Goal: Check status

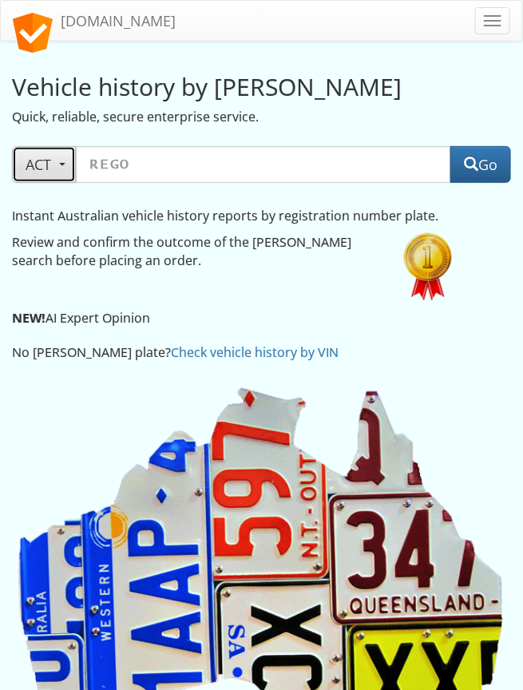
click at [62, 167] on span "ACT" at bounding box center [44, 164] width 37 height 19
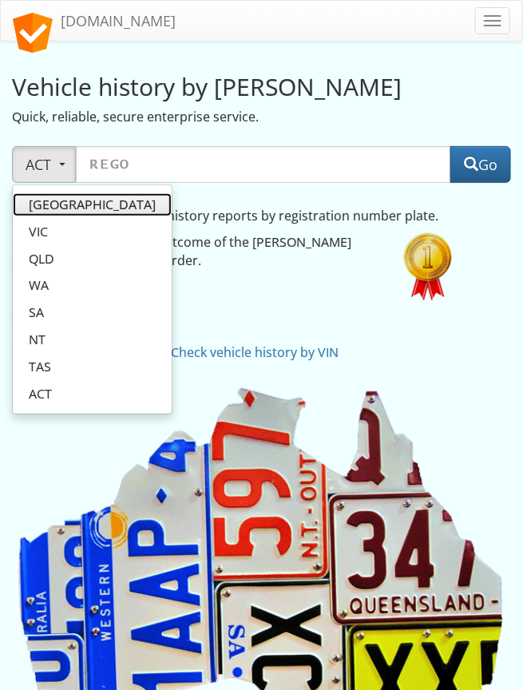
click at [47, 209] on span "[GEOGRAPHIC_DATA]" at bounding box center [92, 205] width 127 height 18
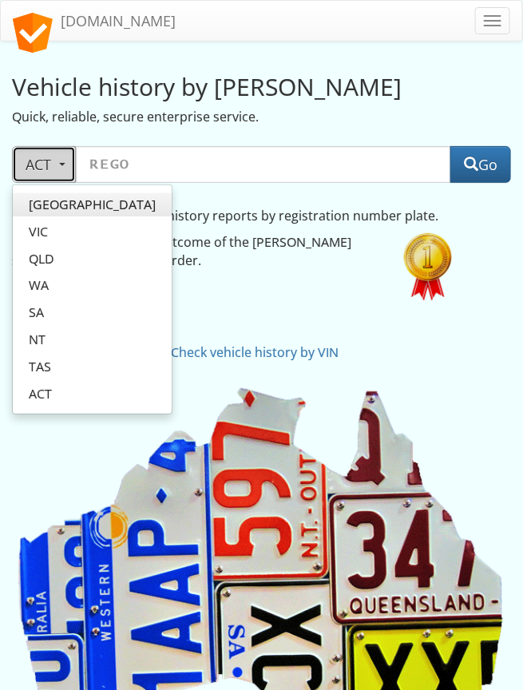
select select "[GEOGRAPHIC_DATA]"
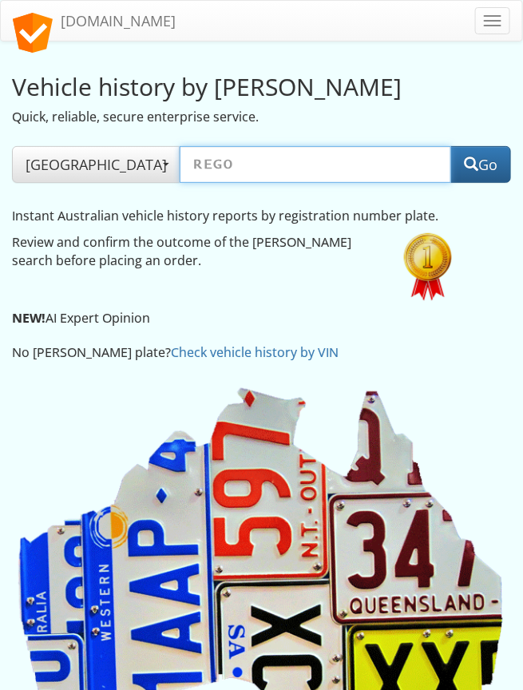
paste input "CC14CH"
type input "CC14CH"
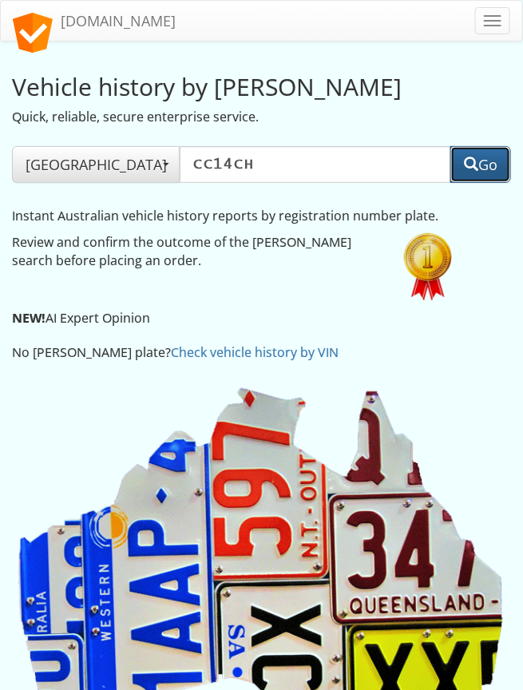
click at [491, 173] on button "Go" at bounding box center [481, 164] width 61 height 37
